Goal: Task Accomplishment & Management: Manage account settings

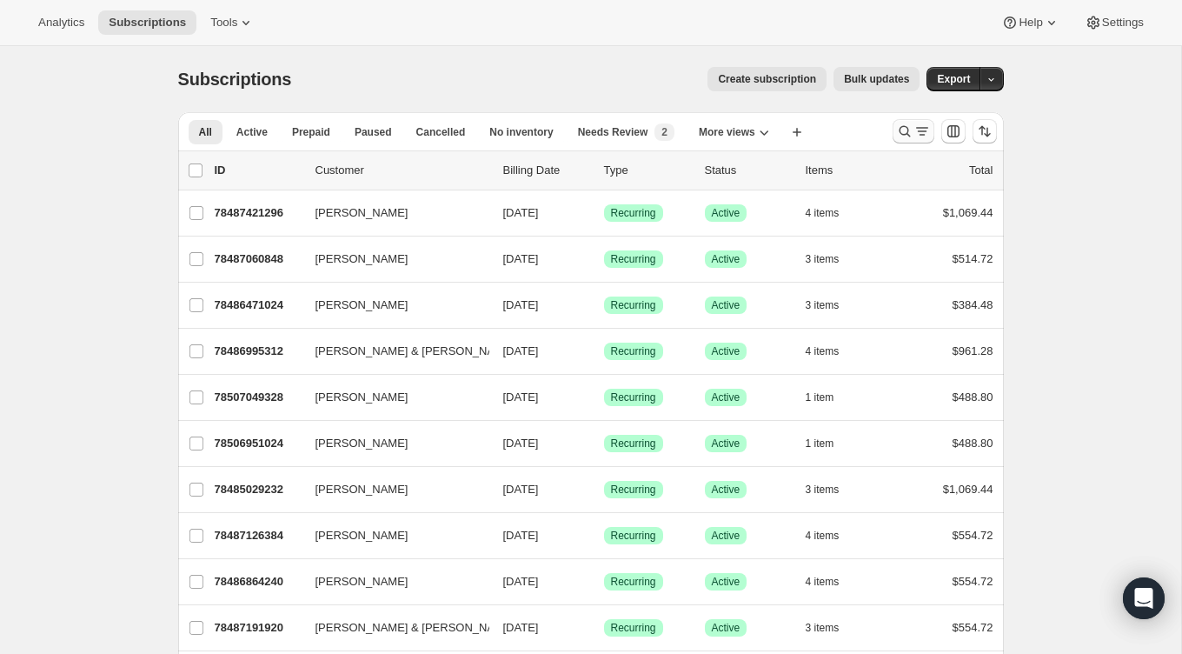
click at [902, 125] on icon "Search and filter results" at bounding box center [904, 131] width 17 height 17
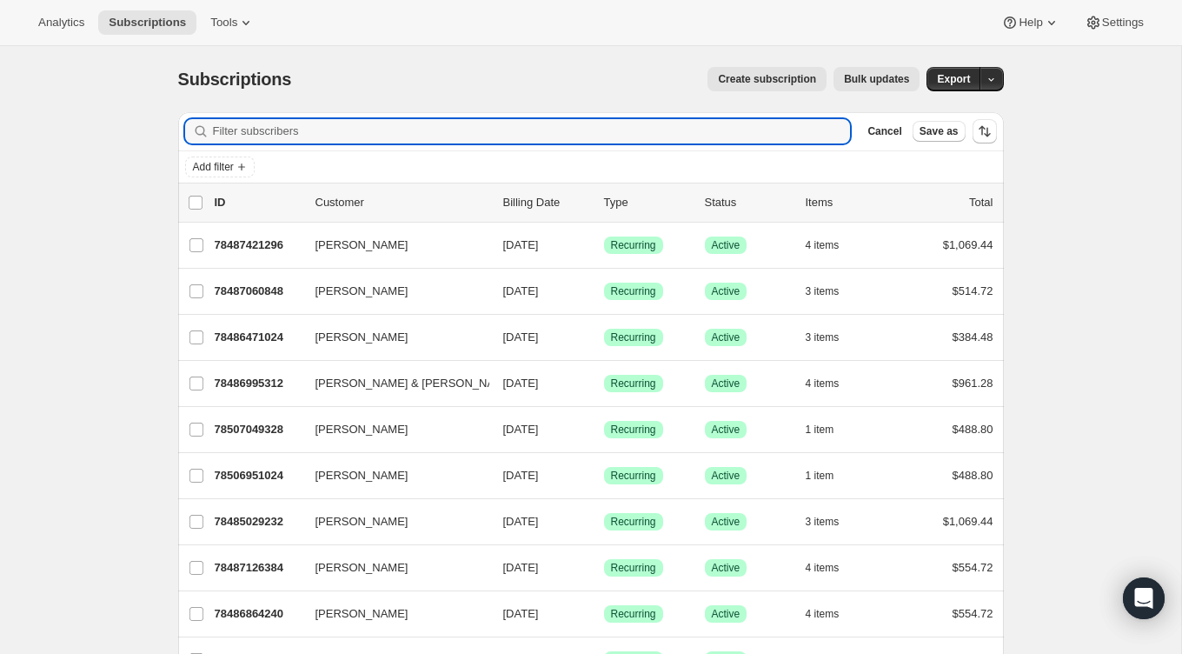
paste input "[EMAIL_ADDRESS][DOMAIN_NAME]"
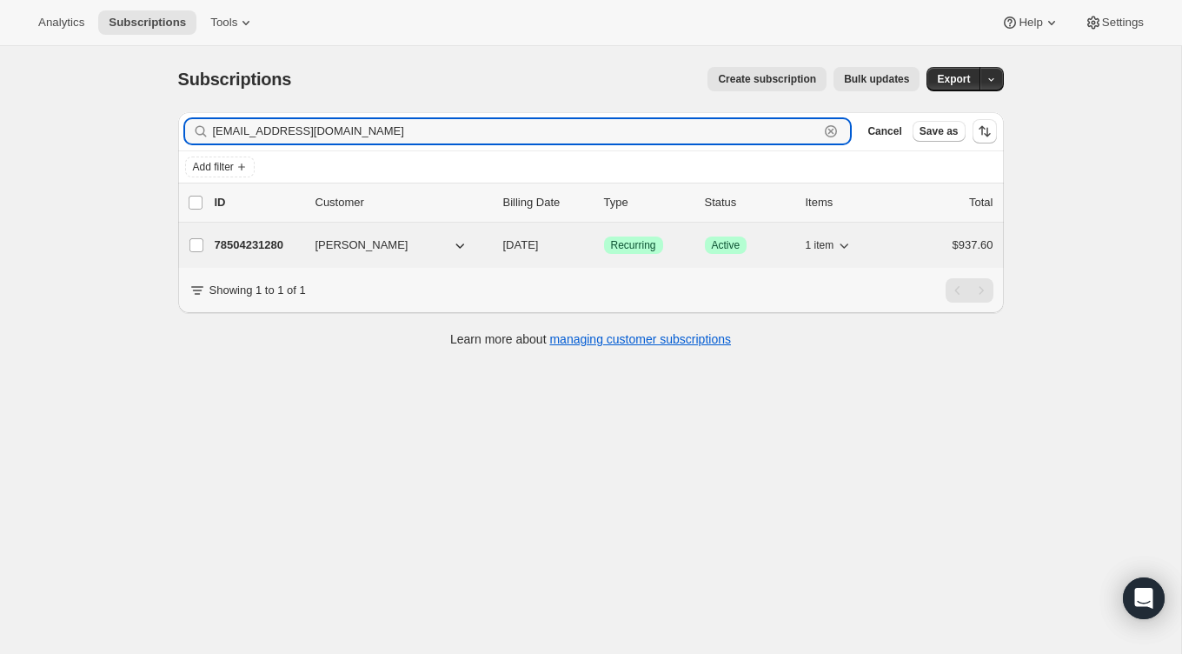
type input "[EMAIL_ADDRESS][DOMAIN_NAME]"
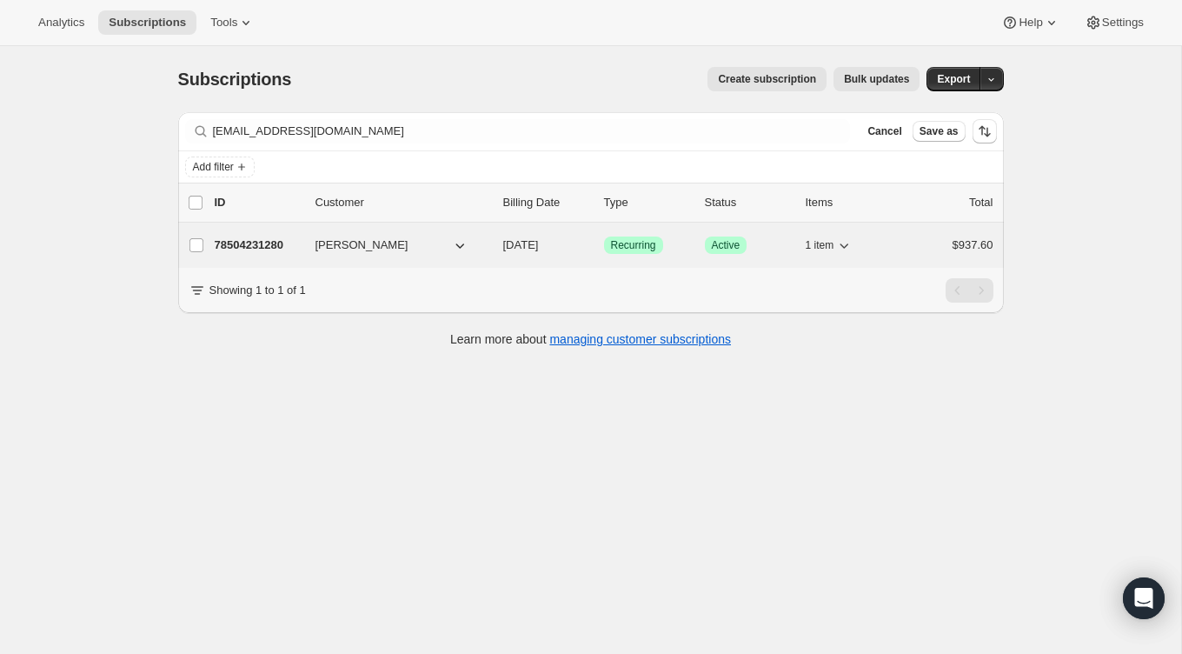
click at [330, 250] on span "[PERSON_NAME]" at bounding box center [362, 244] width 93 height 17
click at [310, 238] on div "78504231280 [PERSON_NAME] [DATE] Success Recurring Success Active 1 item $937.60" at bounding box center [604, 245] width 779 height 24
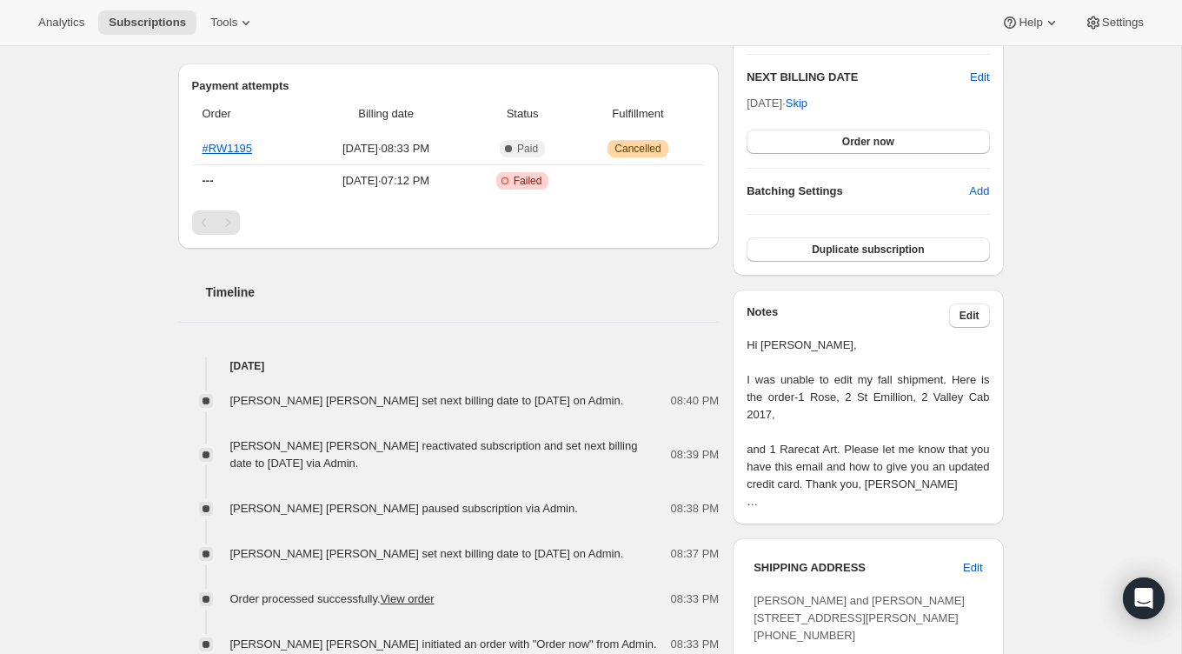
scroll to position [446, 0]
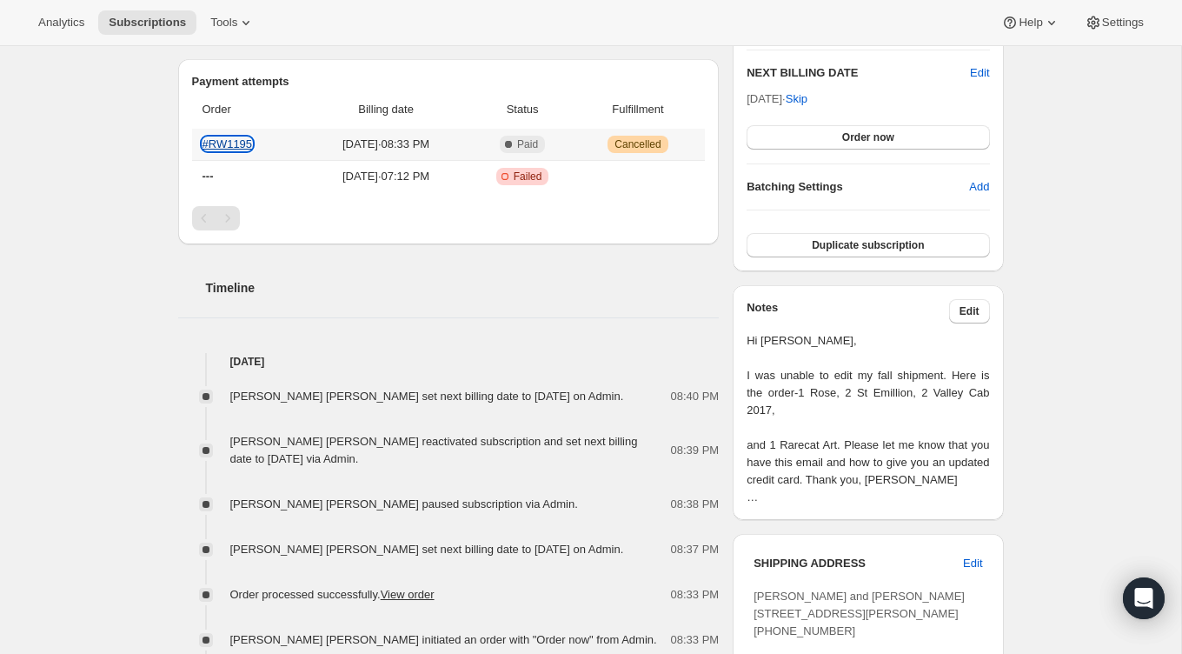
click at [234, 137] on link "#RW1195" at bounding box center [228, 143] width 50 height 13
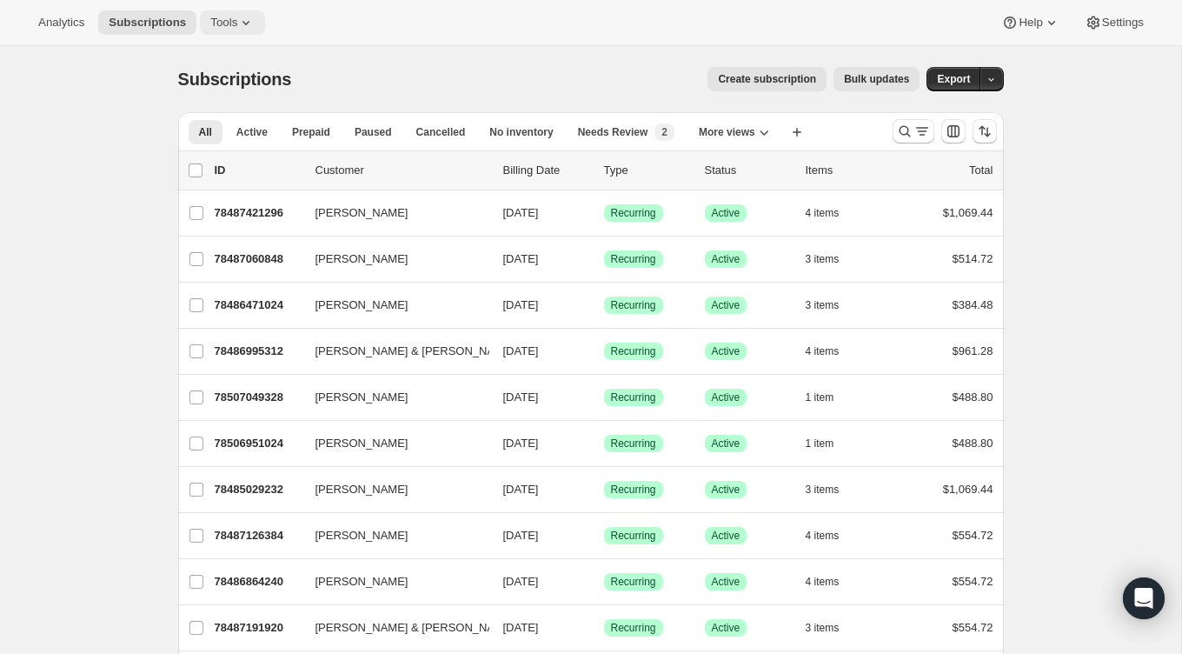
click at [246, 28] on icon at bounding box center [245, 22] width 17 height 17
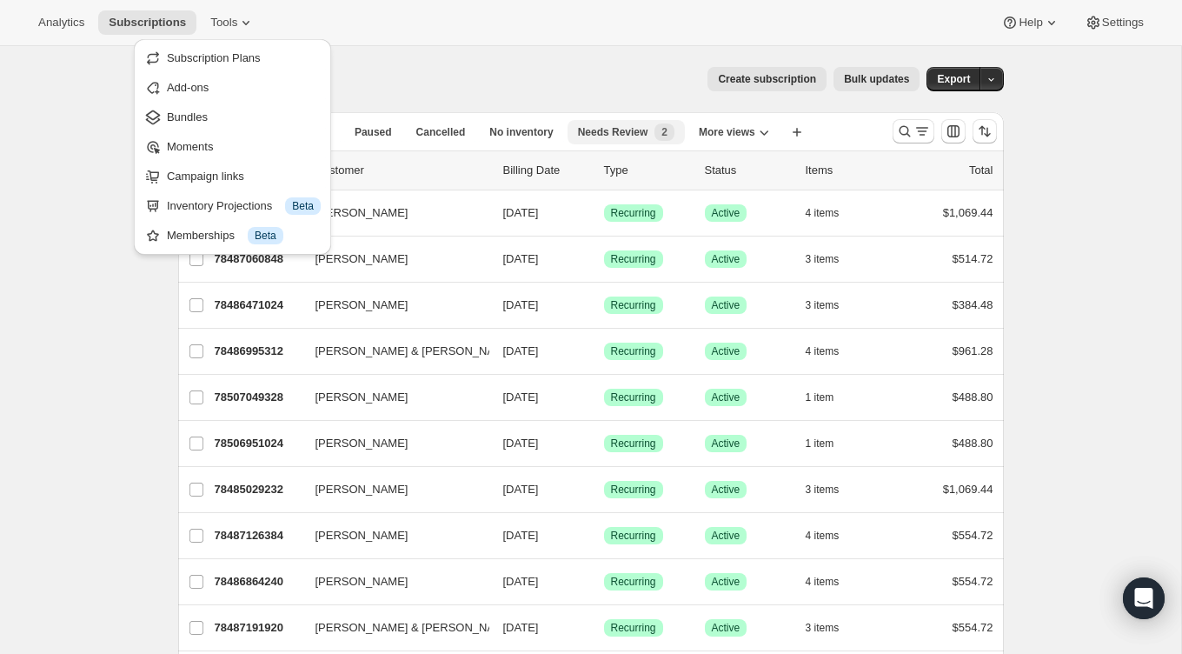
click at [641, 136] on span "Needs Review" at bounding box center [613, 132] width 70 height 14
